Goal: Task Accomplishment & Management: Use online tool/utility

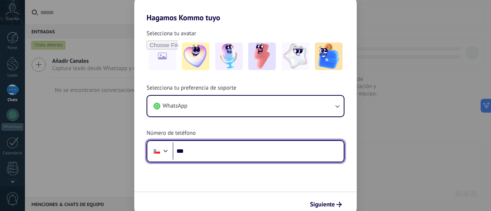
click at [196, 152] on input "***" at bounding box center [257, 152] width 171 height 18
type input "**********"
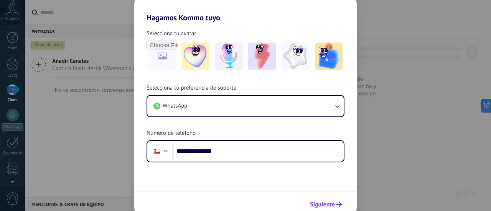
click at [325, 203] on span "Siguiente" at bounding box center [322, 204] width 25 height 5
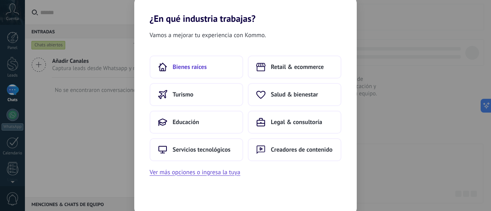
click at [201, 70] on span "Bienes raíces" at bounding box center [189, 67] width 34 height 8
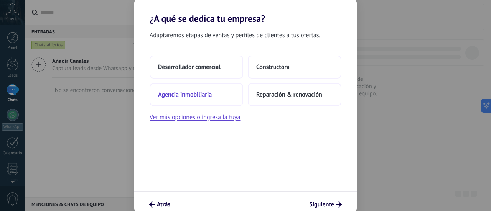
click at [205, 95] on span "Agencia inmobiliaria" at bounding box center [185, 95] width 54 height 8
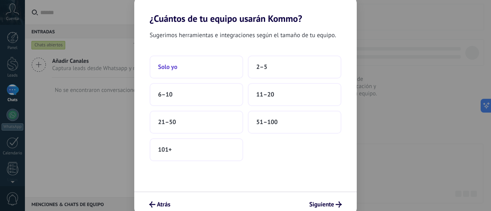
click at [218, 63] on button "Solo yo" at bounding box center [196, 67] width 94 height 23
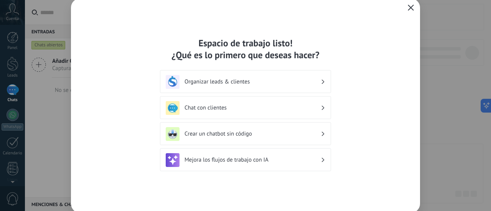
click at [412, 11] on button "button" at bounding box center [410, 8] width 10 height 11
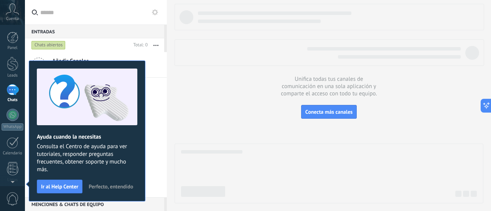
click at [122, 187] on span "Perfecto, entendido" at bounding box center [111, 186] width 44 height 5
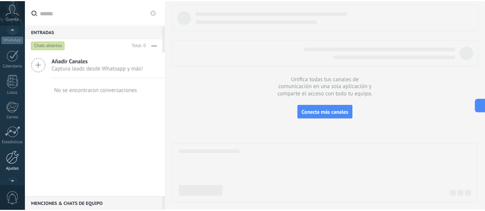
scroll to position [107, 0]
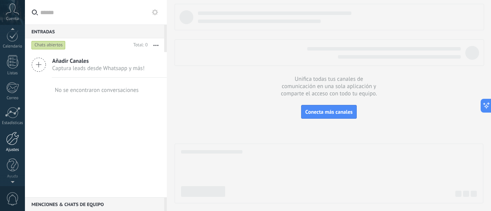
click at [16, 136] on div at bounding box center [12, 138] width 13 height 13
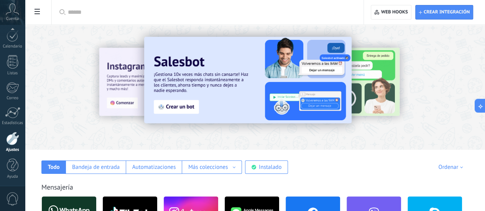
scroll to position [77, 0]
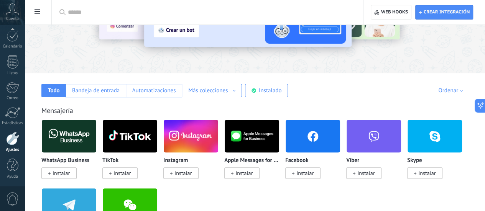
click at [340, 134] on img at bounding box center [313, 136] width 54 height 37
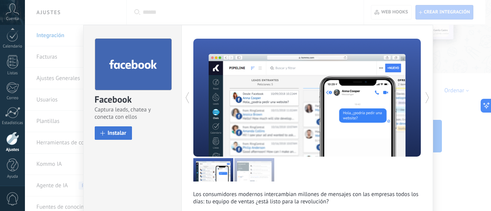
click at [113, 134] on span "Instalar" at bounding box center [117, 133] width 19 height 6
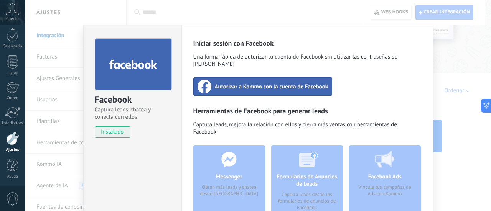
click at [239, 83] on span "Autorizar a Kommo con la cuenta de Facebook" at bounding box center [271, 87] width 113 height 8
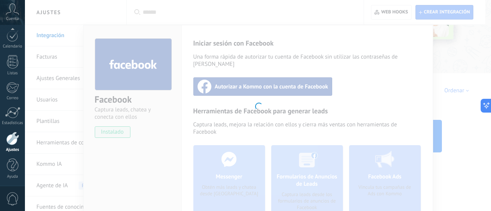
click at [412, 87] on div at bounding box center [258, 105] width 466 height 211
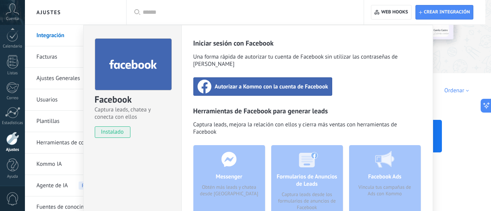
click at [261, 83] on span "Autorizar a Kommo con la cuenta de Facebook" at bounding box center [271, 87] width 113 height 8
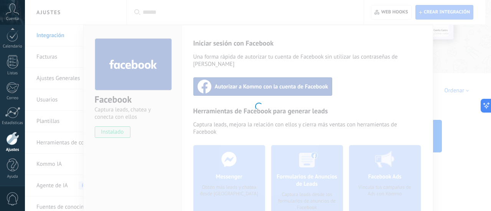
click at [312, 179] on div at bounding box center [258, 105] width 466 height 211
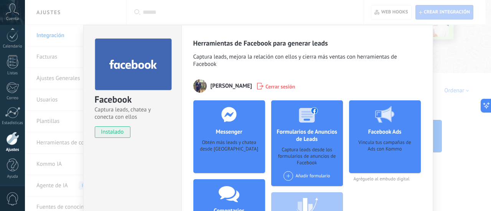
click at [286, 176] on span at bounding box center [288, 176] width 10 height 10
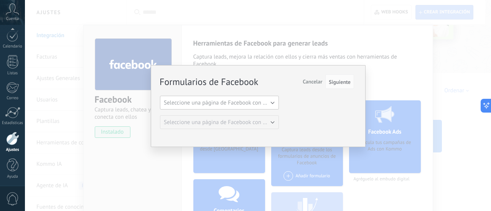
click at [273, 104] on span "Seleccione una página de Facebook con formas" at bounding box center [222, 102] width 116 height 7
click at [275, 101] on span "Seleccione una página de Facebook con formas" at bounding box center [222, 102] width 116 height 7
click at [309, 82] on span "Cancelar" at bounding box center [312, 81] width 20 height 7
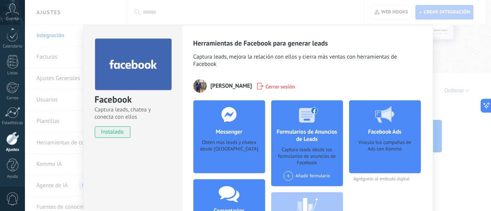
click at [176, 171] on div "Facebook Captura leads, chatea y conecta con ellos instalado Desinstalar" at bounding box center [132, 159] width 98 height 269
click at [453, 112] on div "Facebook Captura leads, chatea y conecta con ellos instalado Desinstalar Herram…" at bounding box center [258, 105] width 466 height 211
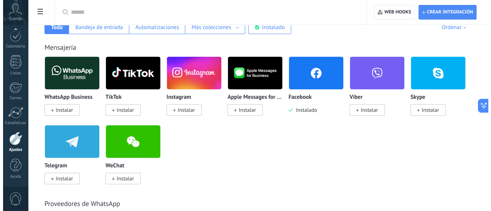
scroll to position [153, 0]
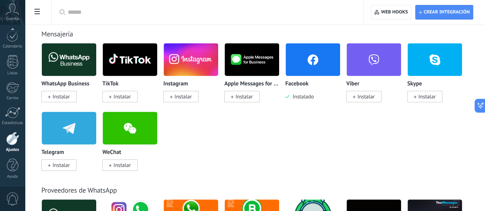
click at [70, 98] on span "Instalar" at bounding box center [61, 96] width 17 height 7
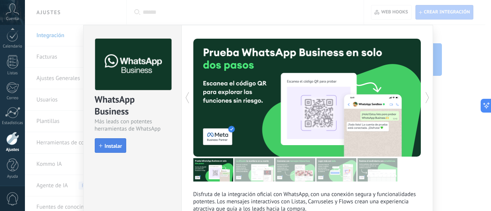
click at [105, 145] on span "Instalar" at bounding box center [113, 145] width 17 height 5
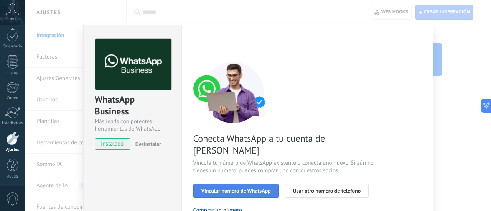
click at [250, 188] on span "Vincular número de WhatsApp" at bounding box center [235, 190] width 69 height 5
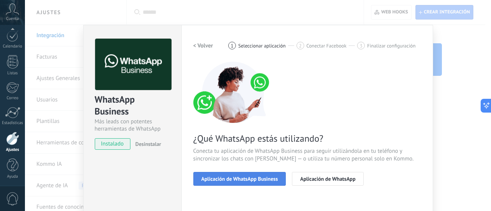
click at [248, 181] on span "Aplicación de WhatsApp Business" at bounding box center [239, 178] width 77 height 5
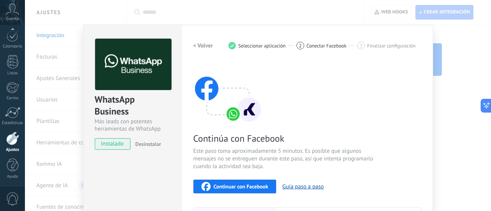
scroll to position [38, 0]
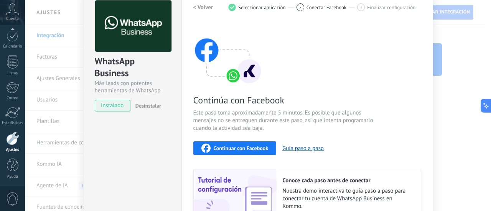
click at [248, 153] on button "Continuar con Facebook" at bounding box center [234, 148] width 83 height 14
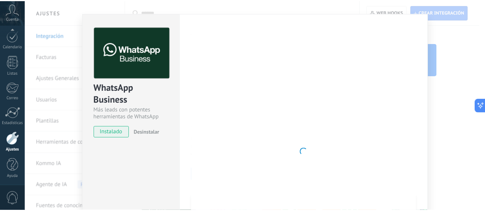
scroll to position [0, 0]
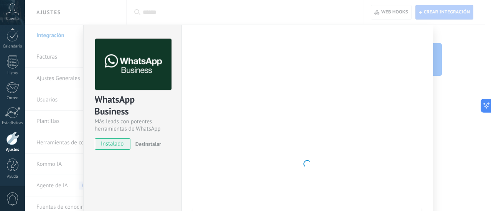
click at [454, 124] on div "WhatsApp Business Más leads con potentes herramientas de WhatsApp instalado Des…" at bounding box center [258, 105] width 466 height 211
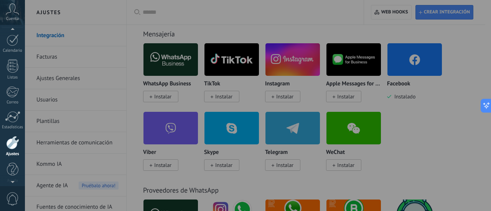
scroll to position [107, 0]
click at [456, 110] on div at bounding box center [270, 105] width 491 height 211
click at [420, 62] on div at bounding box center [270, 105] width 491 height 211
click at [452, 105] on div at bounding box center [270, 105] width 491 height 211
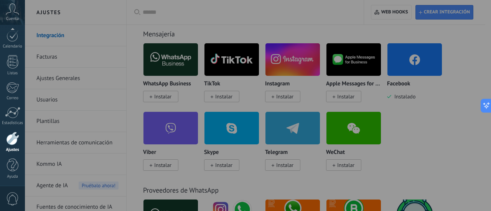
click at [452, 105] on div at bounding box center [270, 105] width 491 height 211
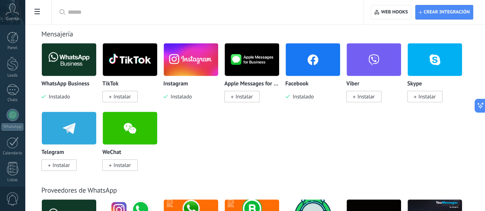
click at [340, 68] on img at bounding box center [313, 59] width 54 height 37
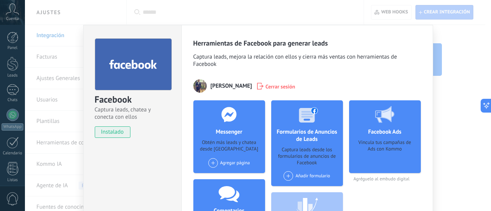
click at [462, 79] on div "Facebook Captura leads, chatea y conecta con ellos instalado Desinstalar Herram…" at bounding box center [258, 105] width 466 height 211
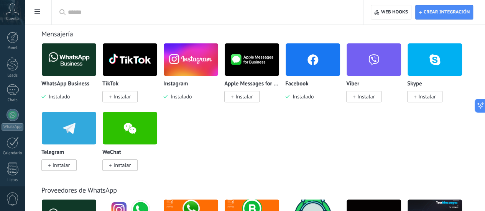
click at [96, 57] on img at bounding box center [69, 59] width 54 height 37
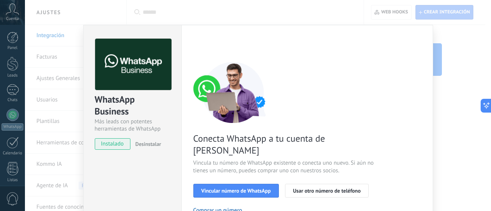
scroll to position [38, 0]
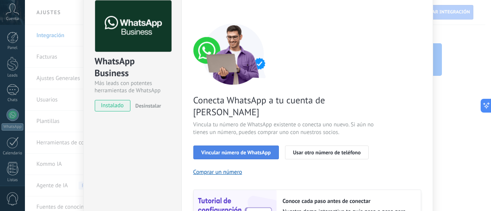
click at [220, 150] on span "Vincular número de WhatsApp" at bounding box center [235, 152] width 69 height 5
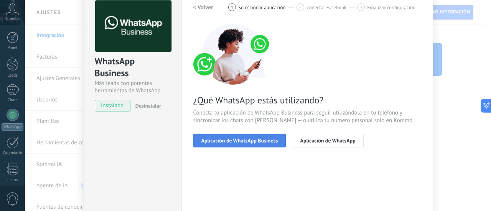
click at [239, 142] on span "Aplicación de WhatsApp Business" at bounding box center [239, 140] width 77 height 5
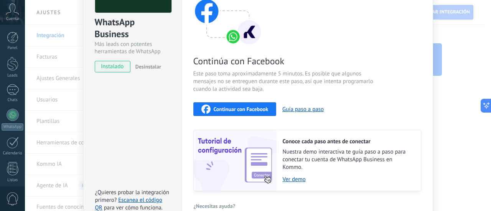
scroll to position [43, 0]
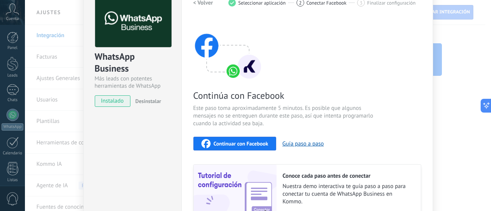
click at [250, 146] on span "Continuar con Facebook" at bounding box center [240, 143] width 55 height 5
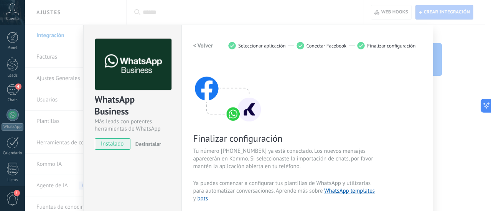
scroll to position [77, 0]
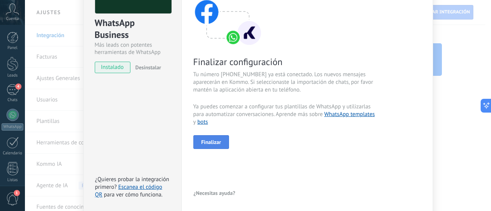
click at [203, 142] on span "Finalizar" at bounding box center [211, 141] width 20 height 5
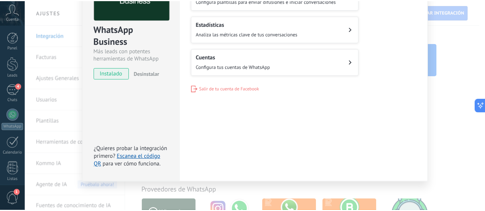
scroll to position [0, 0]
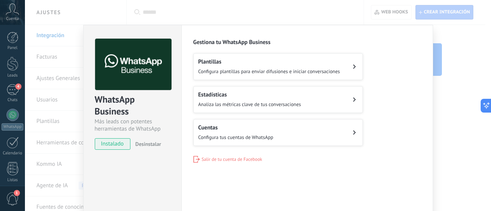
click at [454, 112] on div "WhatsApp Business Más leads con potentes herramientas de WhatsApp instalado Des…" at bounding box center [258, 105] width 466 height 211
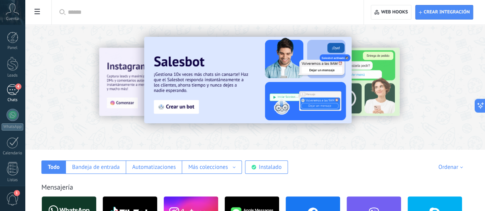
click at [9, 92] on div "4" at bounding box center [13, 89] width 12 height 11
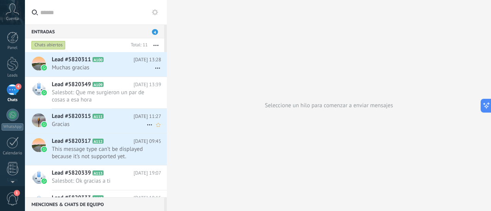
click at [84, 125] on span "Gracias" at bounding box center [99, 124] width 95 height 7
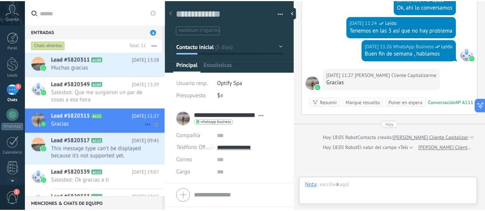
scroll to position [11, 0]
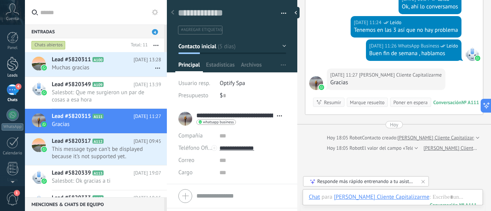
click at [13, 64] on div at bounding box center [12, 64] width 11 height 14
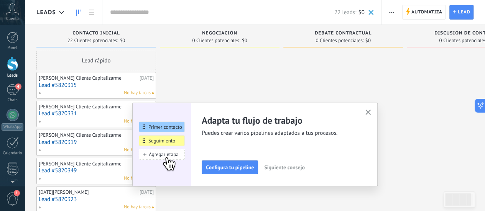
click at [15, 15] on div "Cuenta" at bounding box center [12, 12] width 25 height 25
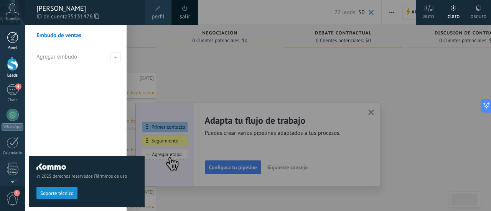
click at [16, 42] on div at bounding box center [12, 37] width 11 height 11
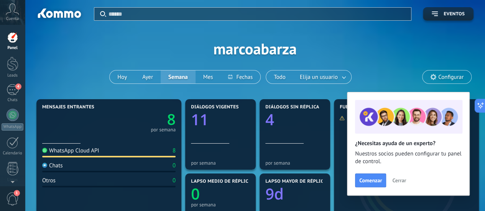
click at [394, 71] on div "Aplicar Eventos marcoabarza [DATE] [DATE] Semana Mes Todo Elija un usuario Conf…" at bounding box center [254, 48] width 437 height 97
click at [404, 179] on span "Cerrar" at bounding box center [399, 180] width 14 height 5
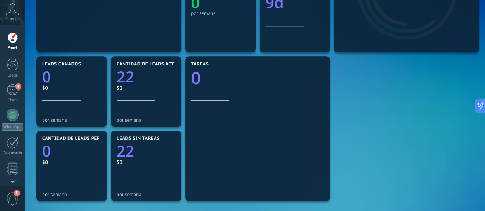
scroll to position [281, 0]
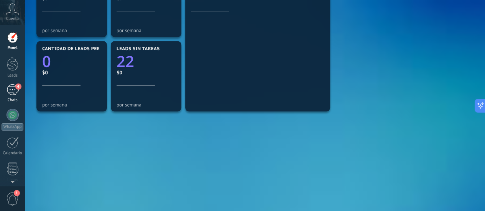
click at [14, 91] on div "4" at bounding box center [13, 89] width 12 height 11
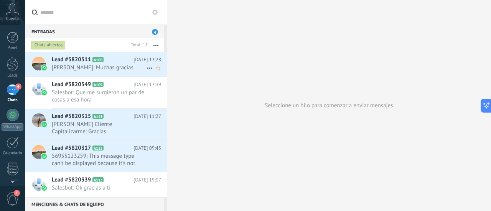
click at [72, 62] on span "Lead #5820311" at bounding box center [71, 60] width 39 height 8
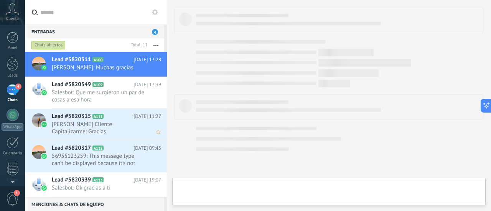
click at [84, 125] on span "[PERSON_NAME] Cliente Capitalizarme: Gracias" at bounding box center [99, 128] width 95 height 15
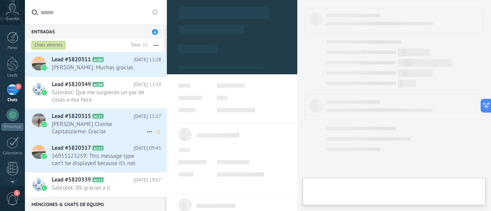
scroll to position [11, 0]
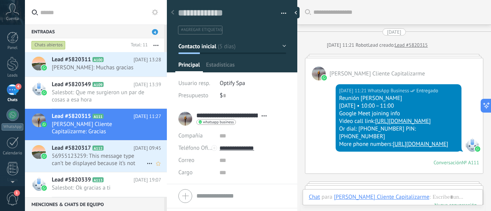
click at [89, 160] on span "56955123259: This message type can’t be displayed because it’s not supported ye…" at bounding box center [99, 160] width 95 height 15
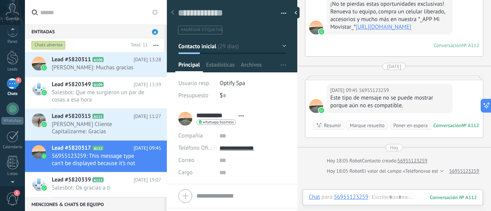
scroll to position [7, 0]
click at [16, 195] on span "1" at bounding box center [17, 193] width 6 height 6
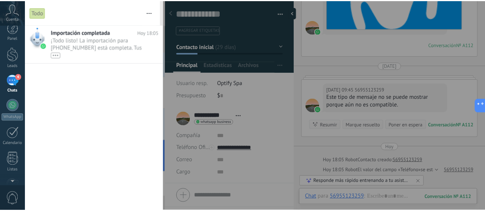
scroll to position [0, 0]
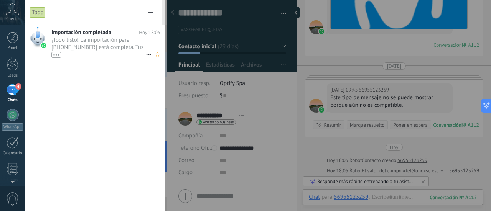
click at [110, 54] on div "•••" at bounding box center [98, 54] width 94 height 7
click at [17, 36] on div at bounding box center [12, 37] width 11 height 11
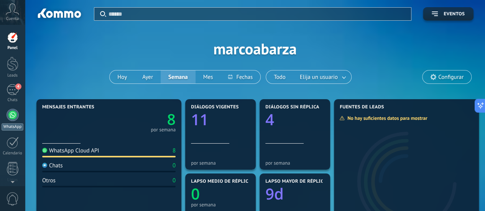
click at [15, 115] on div at bounding box center [13, 115] width 12 height 12
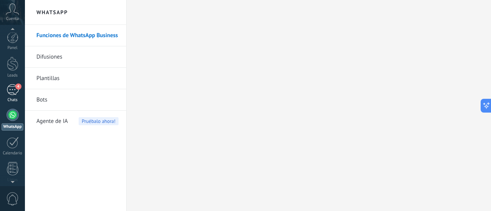
click at [7, 94] on div "4" at bounding box center [13, 89] width 12 height 11
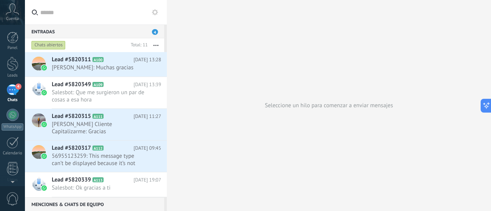
click at [273, 42] on div "Seleccione un hilo para comenzar a enviar mensajes" at bounding box center [329, 105] width 324 height 211
click at [18, 12] on icon at bounding box center [12, 8] width 13 height 11
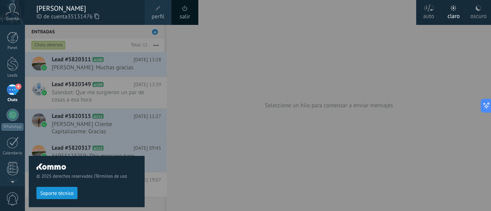
click at [12, 14] on icon at bounding box center [12, 8] width 13 height 11
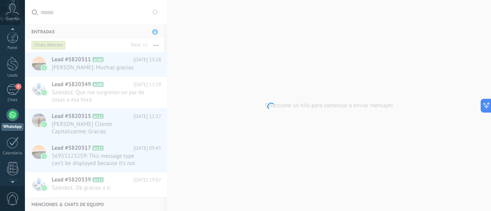
scroll to position [22, 0]
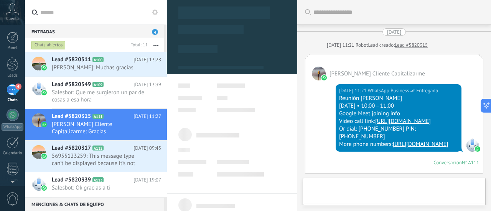
type textarea "**********"
